Goal: Navigation & Orientation: Understand site structure

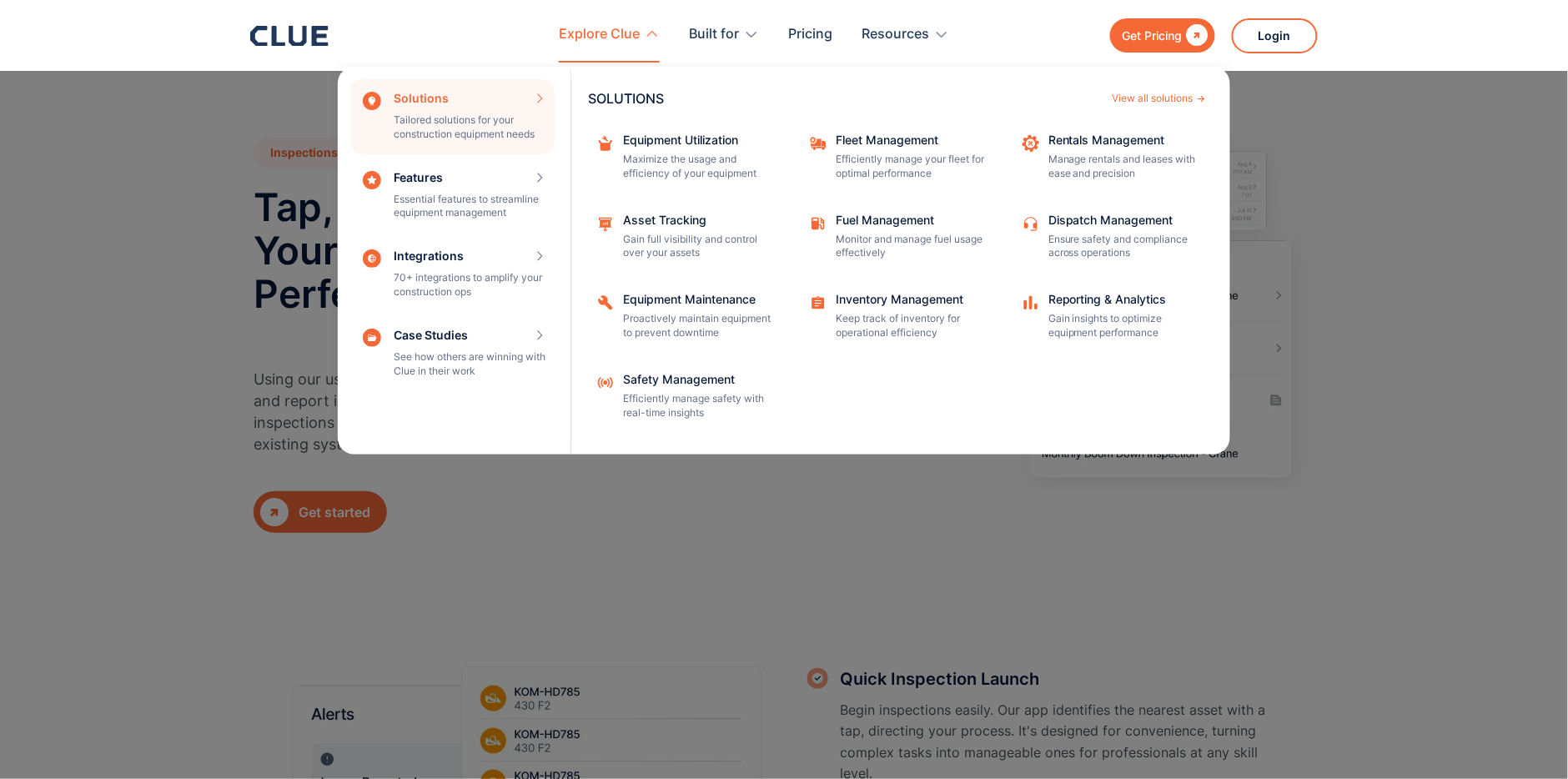
click at [492, 127] on div "Solutions Tailored solutions for your construction equipment needs SOLUTIONS Vi…" at bounding box center [452, 116] width 205 height 75
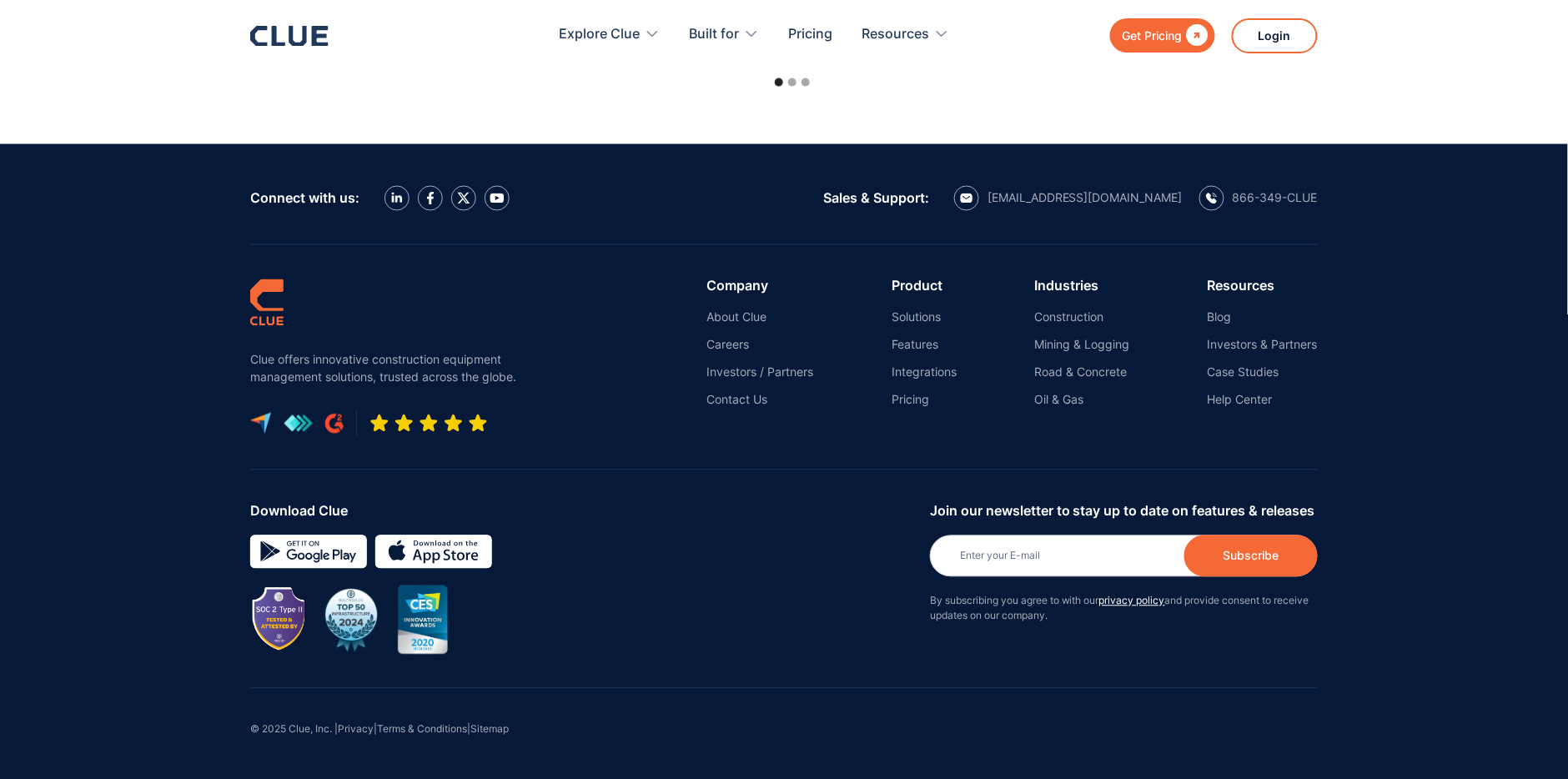
scroll to position [5376, 0]
click at [745, 325] on link "About Clue" at bounding box center [761, 318] width 107 height 15
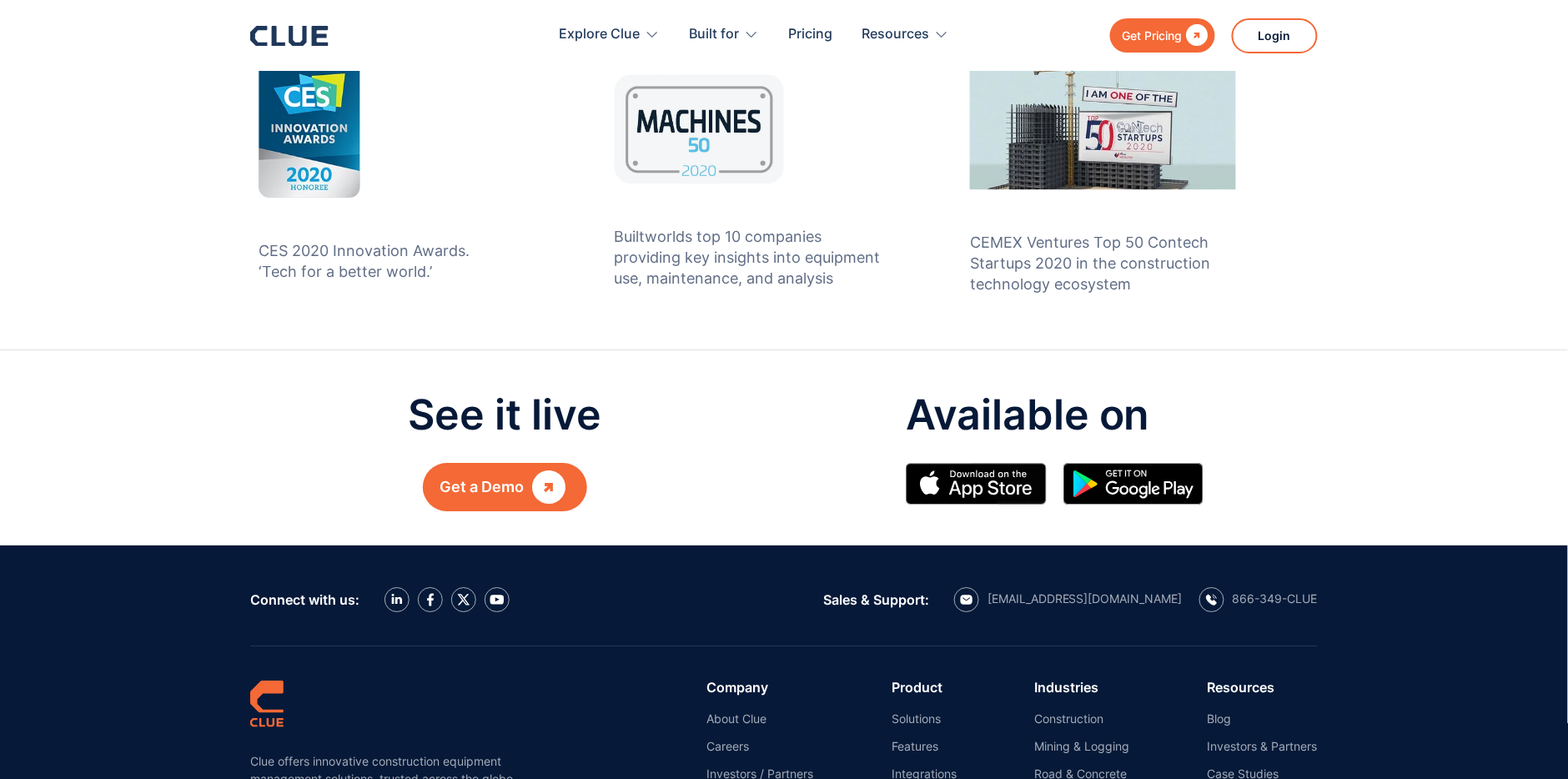
scroll to position [1854, 0]
